Goal: Task Accomplishment & Management: Complete application form

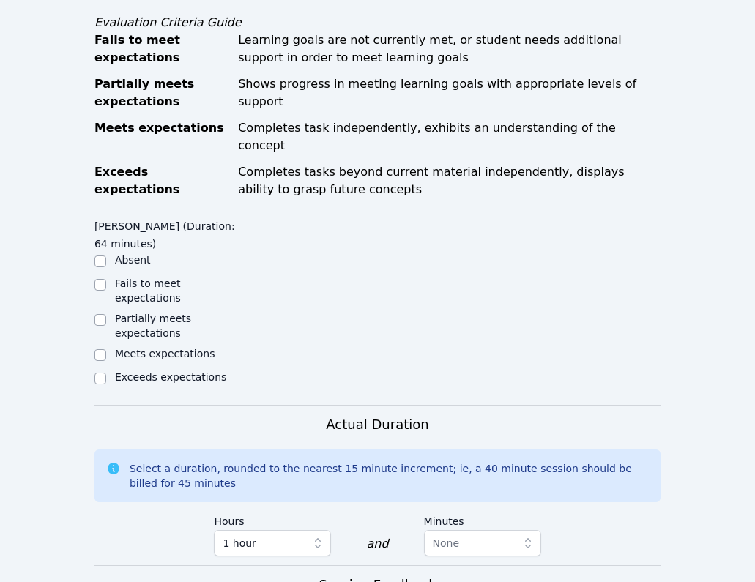
scroll to position [629, 0]
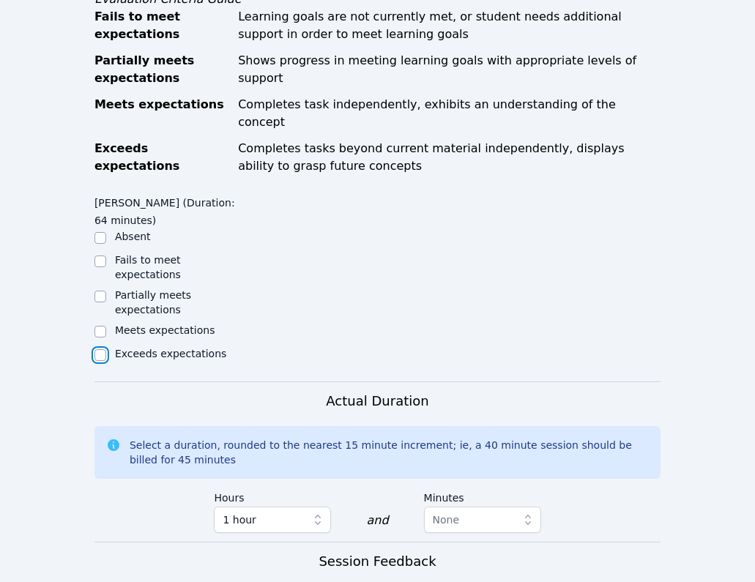
click at [100, 349] on input "Exceeds expectations" at bounding box center [100, 355] width 12 height 12
checkbox input "true"
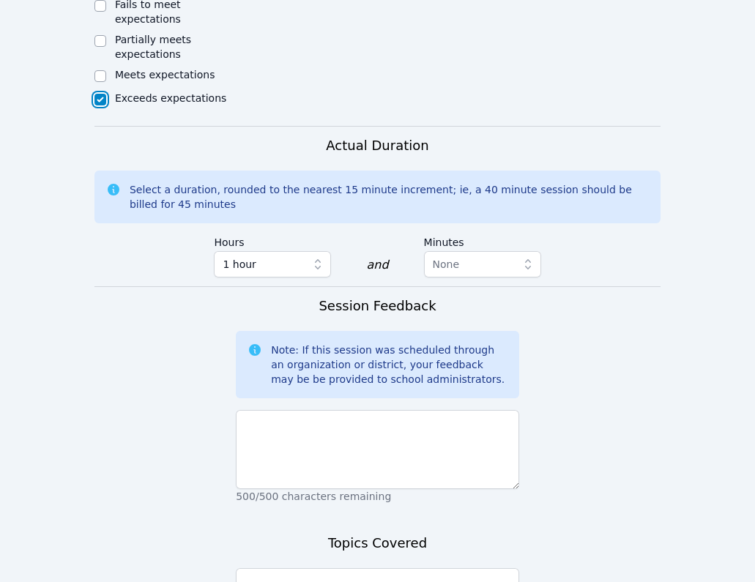
scroll to position [914, 0]
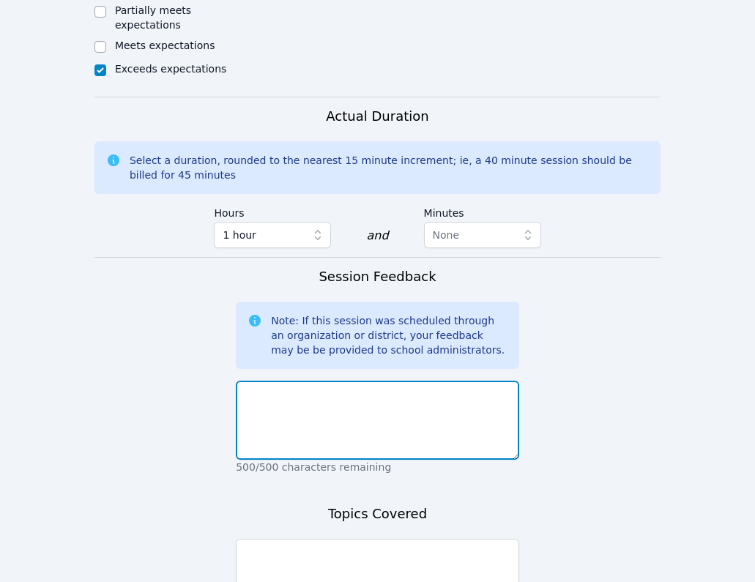
click at [363, 410] on textarea at bounding box center [377, 420] width 283 height 79
type textarea "T"
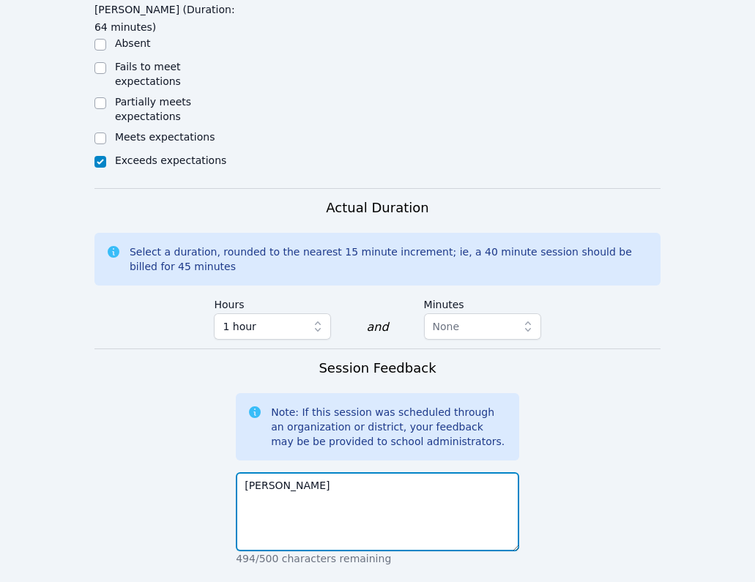
scroll to position [1068, 0]
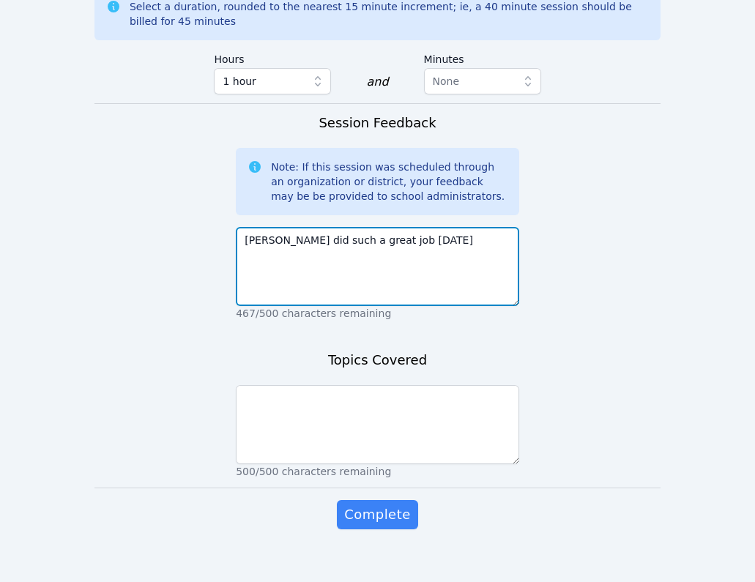
click at [340, 228] on textarea "[PERSON_NAME] did such a great job [DATE]" at bounding box center [377, 266] width 283 height 79
click at [488, 227] on textarea "[PERSON_NAME] did such an excellent terrific job [DATE]" at bounding box center [377, 266] width 283 height 79
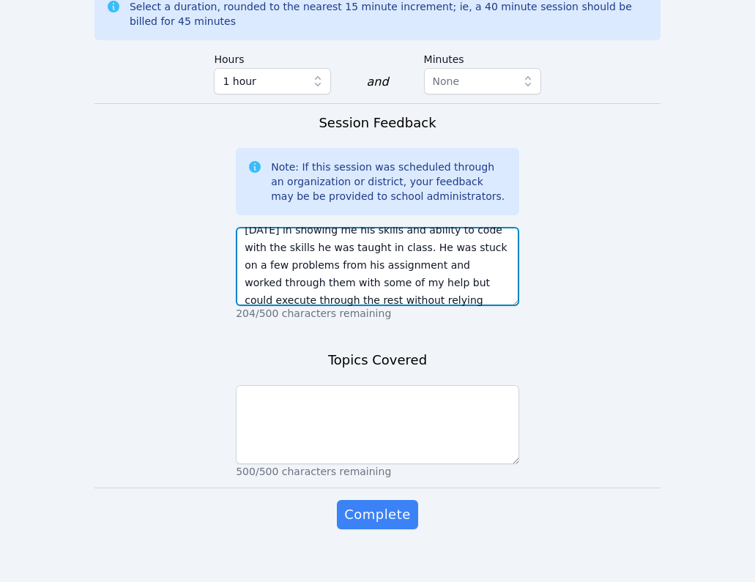
scroll to position [35, 0]
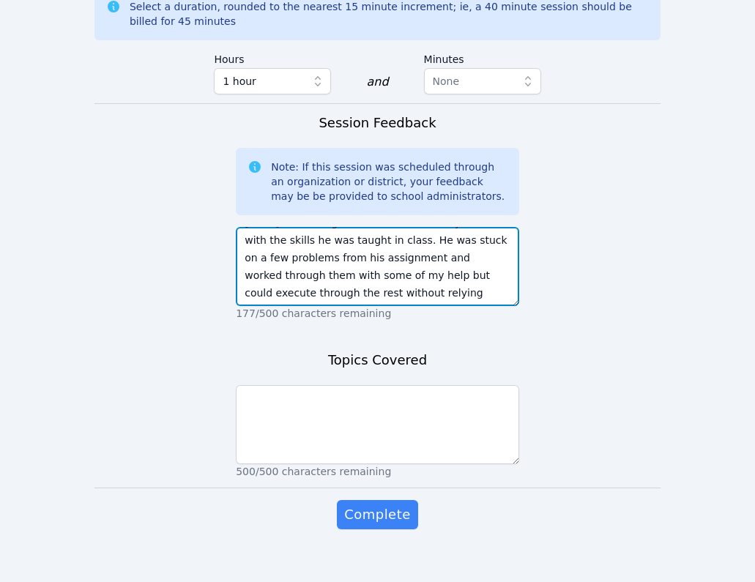
type textarea "[PERSON_NAME] did such an excellent terrific job [DATE] in showing me his skill…"
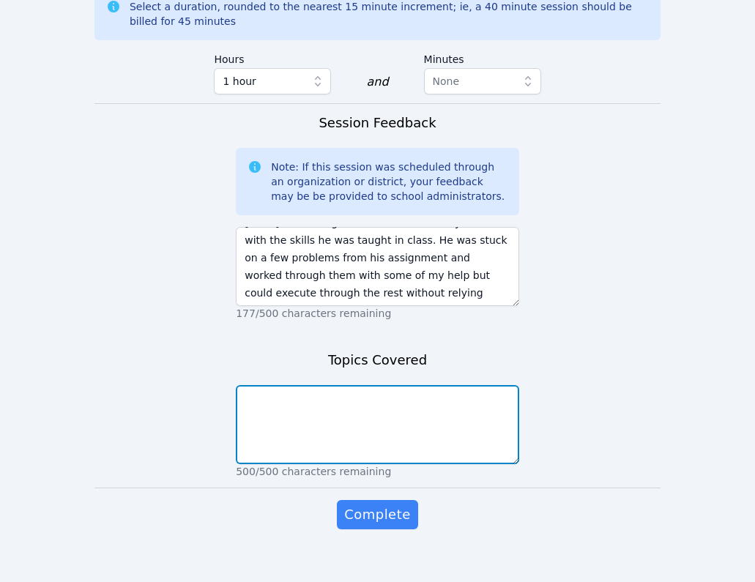
click at [408, 411] on textarea at bounding box center [377, 424] width 283 height 79
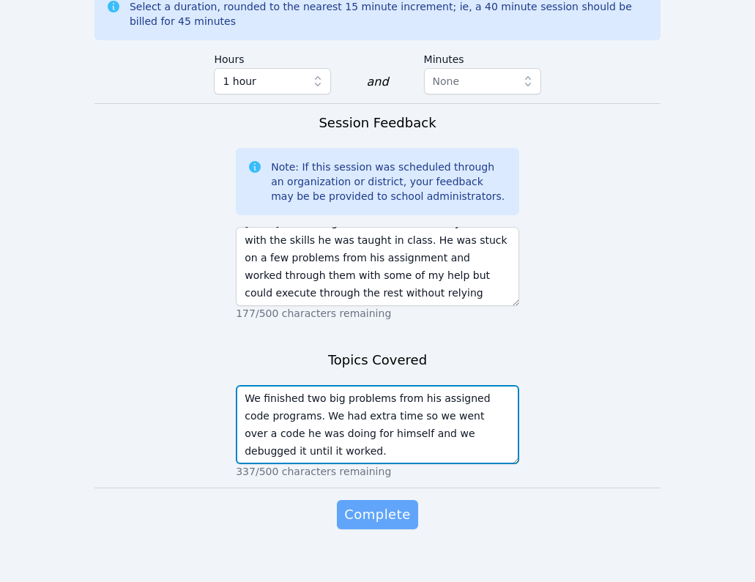
type textarea "We finished two big problems from his assigned code programs. We had extra time…"
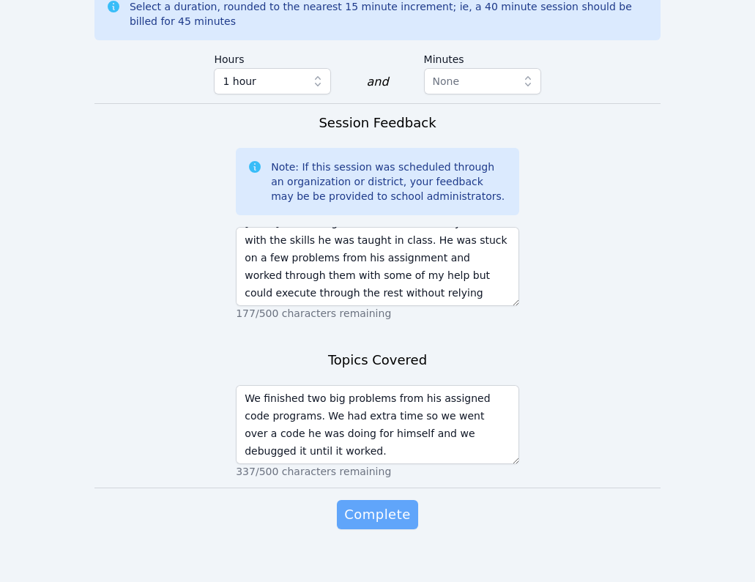
click at [396, 504] on span "Complete" at bounding box center [377, 514] width 66 height 20
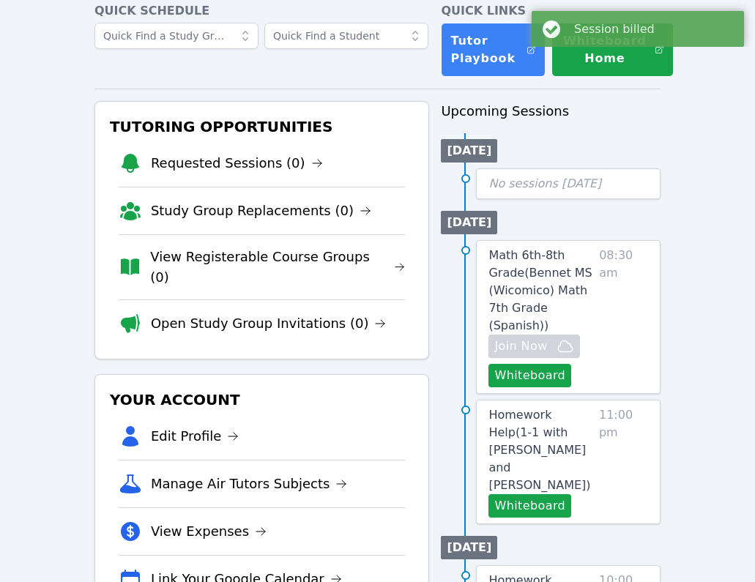
scroll to position [70, 0]
